Goal: Task Accomplishment & Management: Manage account settings

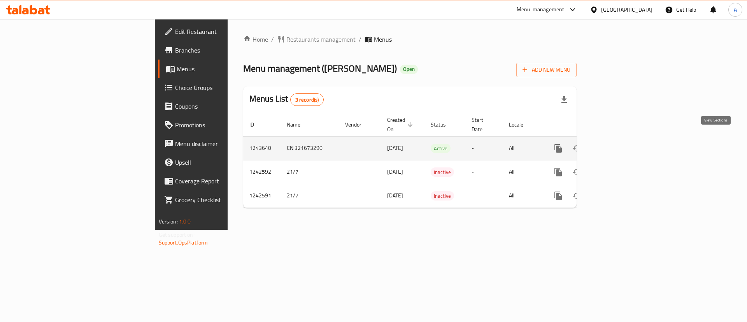
click at [619, 144] on icon "enhanced table" at bounding box center [614, 148] width 9 height 9
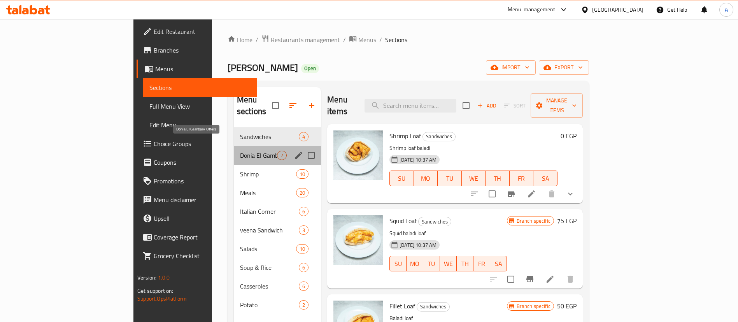
click at [240, 151] on span "Donia El Gambary Offers" at bounding box center [258, 155] width 37 height 9
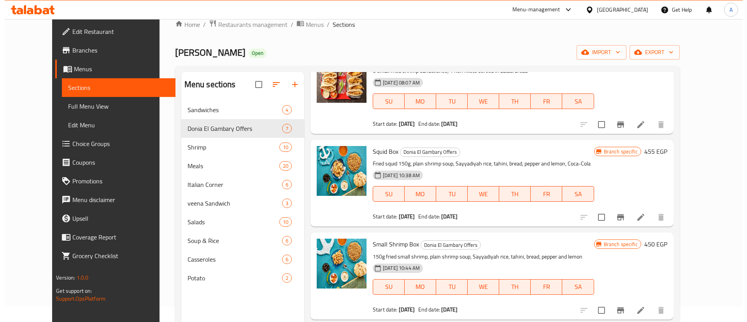
scroll to position [163, 0]
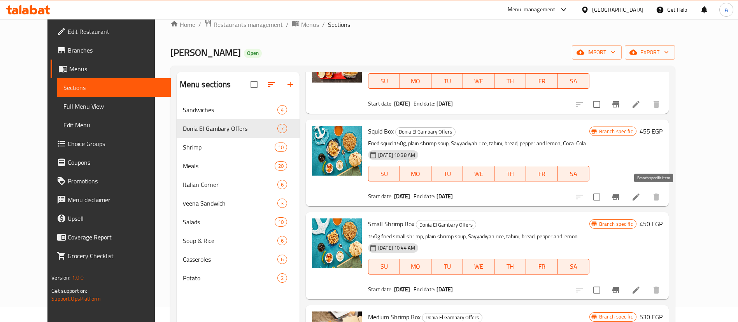
click at [625, 202] on button "Branch-specific-item" at bounding box center [616, 197] width 19 height 19
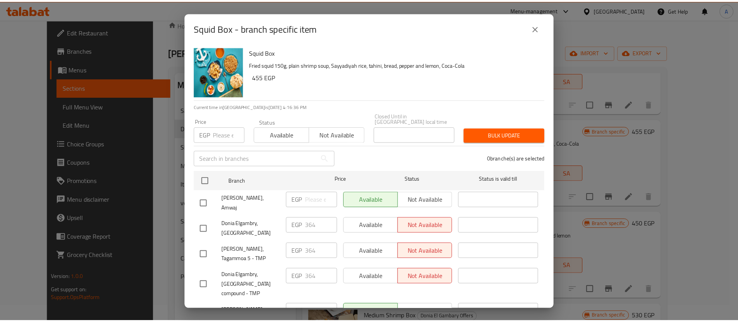
scroll to position [38, 0]
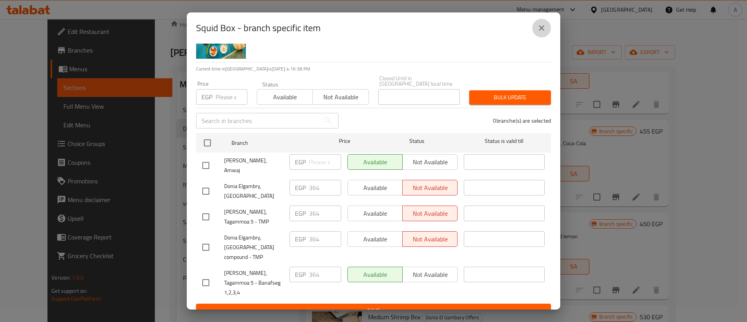
click at [544, 27] on icon "close" at bounding box center [541, 27] width 9 height 9
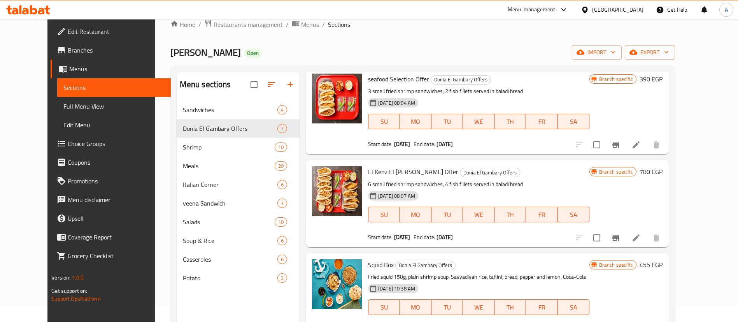
scroll to position [30, 0]
click at [620, 143] on icon "Branch-specific-item" at bounding box center [616, 144] width 7 height 6
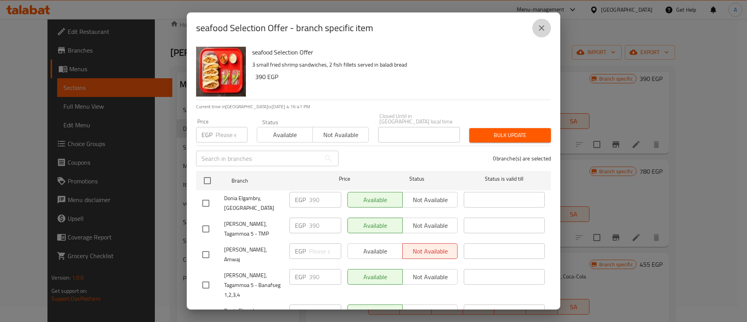
click at [544, 26] on icon "close" at bounding box center [541, 27] width 5 height 5
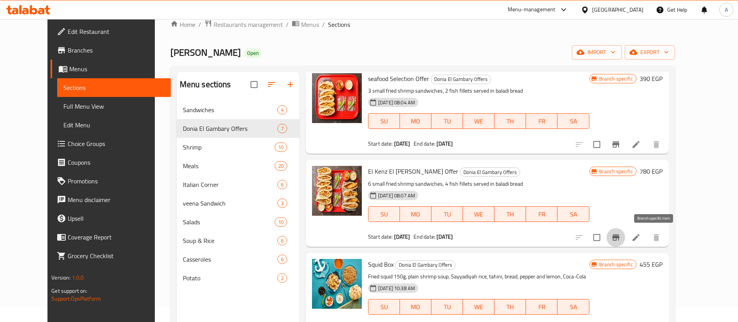
click at [621, 241] on icon "Branch-specific-item" at bounding box center [615, 237] width 9 height 9
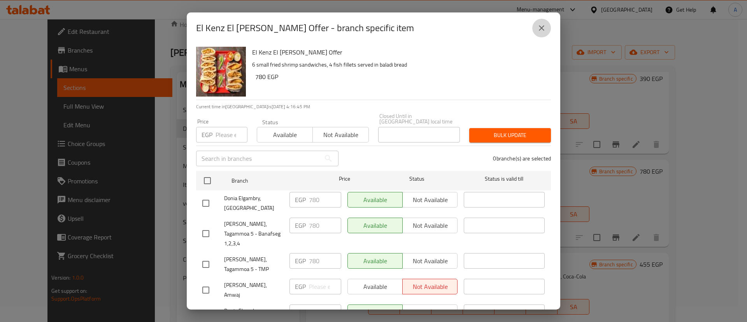
click at [544, 29] on icon "close" at bounding box center [541, 27] width 9 height 9
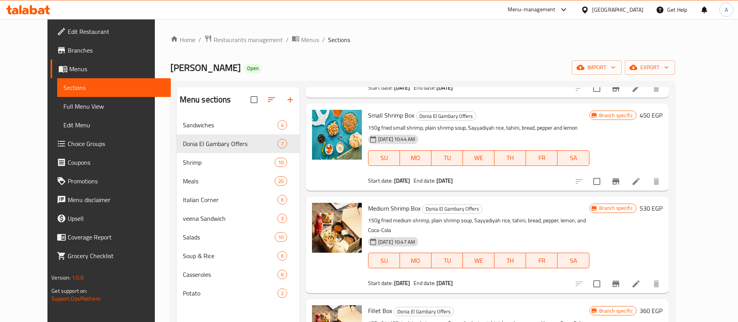
scroll to position [292, 0]
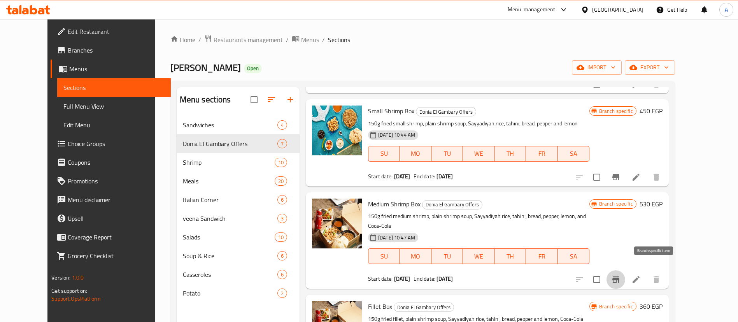
click at [621, 275] on icon "Branch-specific-item" at bounding box center [615, 279] width 9 height 9
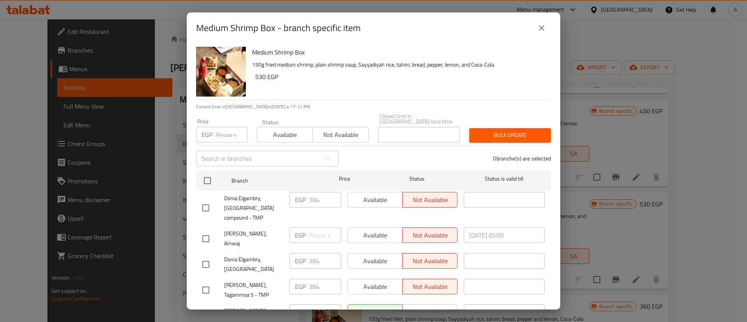
click at [545, 28] on icon "close" at bounding box center [541, 27] width 9 height 9
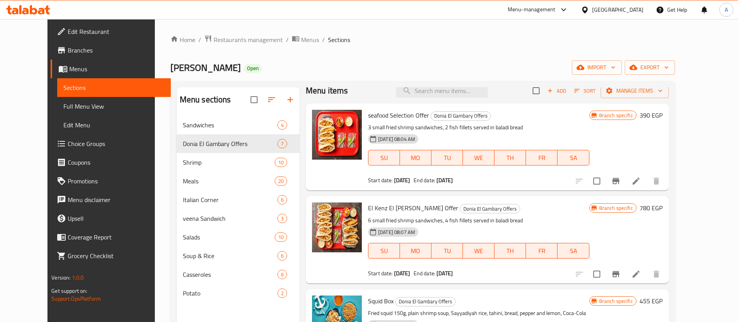
scroll to position [0, 0]
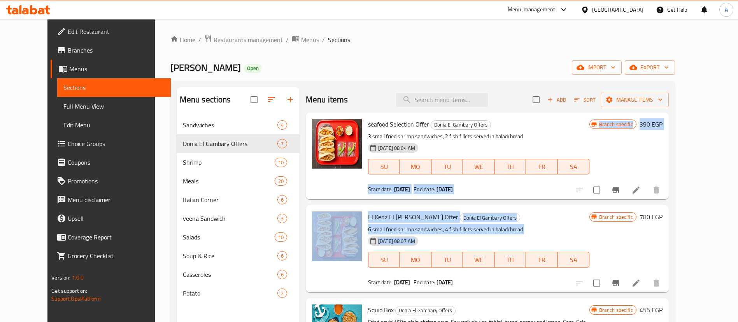
drag, startPoint x: 505, startPoint y: 241, endPoint x: 564, endPoint y: 199, distance: 73.3
click at [564, 140] on div "seafood Selection Offer Donia El Gambary Offers 3 small fried shrimp sandwiches…" at bounding box center [487, 125] width 363 height 27
click at [567, 218] on h6 "El Kenz El [PERSON_NAME] Offer Donia El Gambary Offers" at bounding box center [478, 216] width 221 height 11
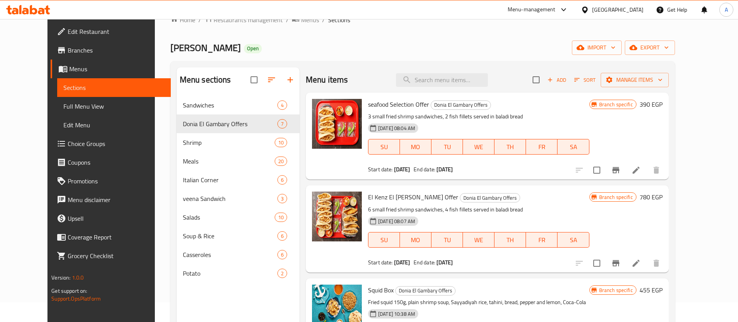
scroll to position [16, 0]
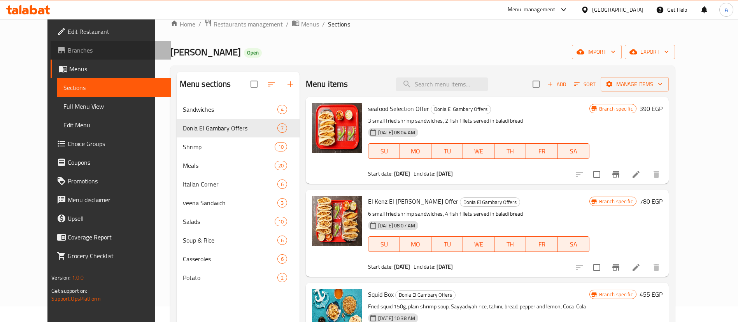
click at [68, 48] on span "Branches" at bounding box center [116, 50] width 97 height 9
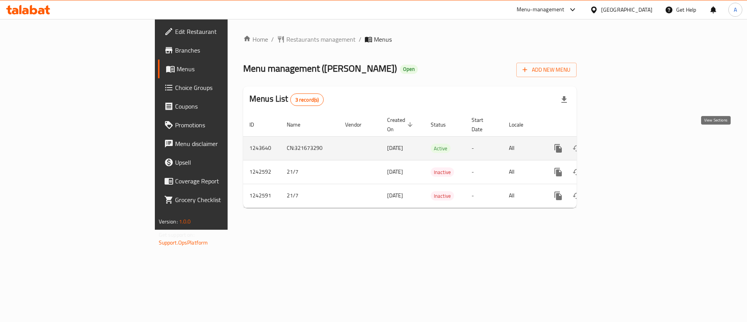
click at [619, 144] on icon "enhanced table" at bounding box center [614, 148] width 9 height 9
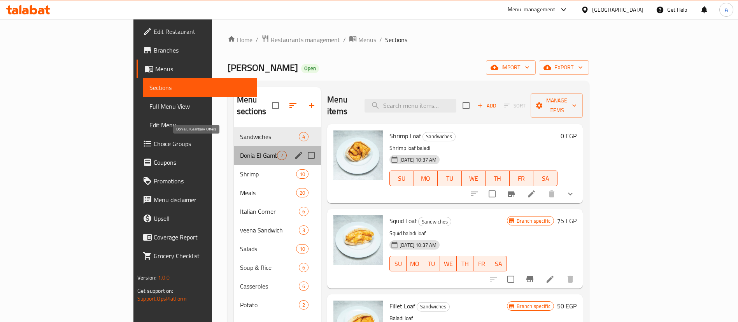
click at [240, 151] on span "Donia El Gambary Offers" at bounding box center [258, 155] width 37 height 9
